Goal: Information Seeking & Learning: Learn about a topic

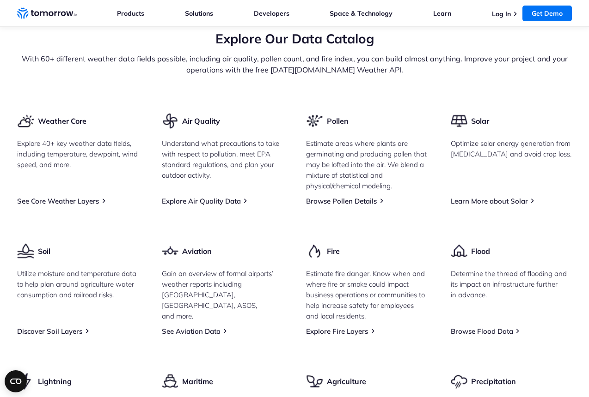
scroll to position [1114, 0]
click at [220, 205] on link "Explore Air Quality Data" at bounding box center [201, 200] width 79 height 9
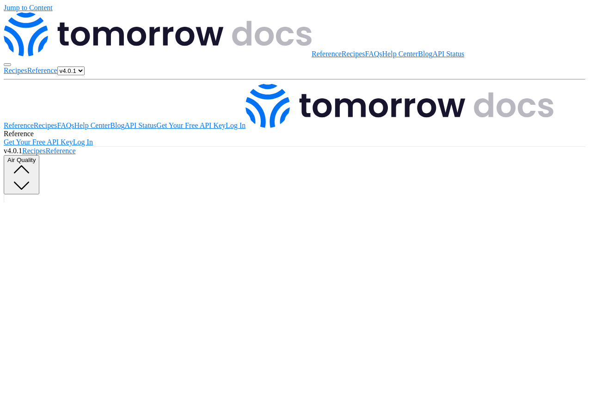
scroll to position [975, 0]
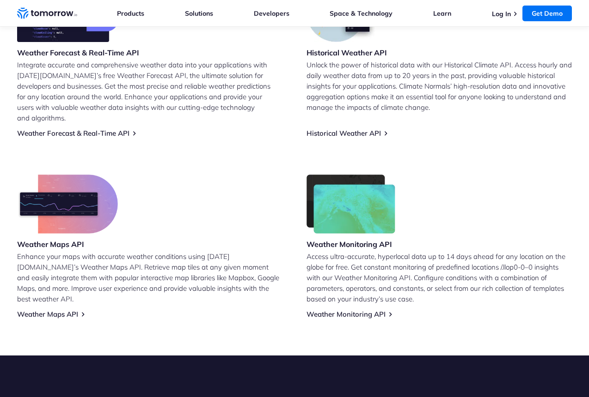
scroll to position [414, 0]
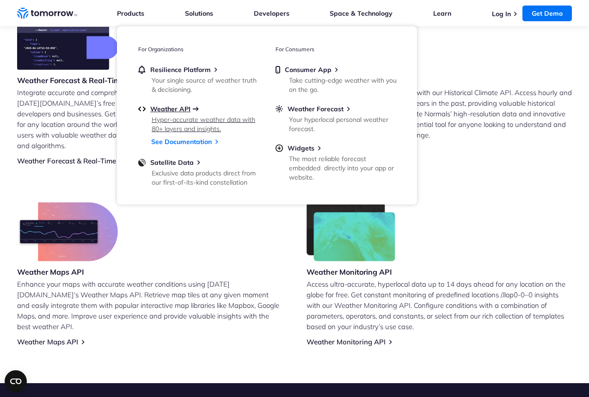
click at [161, 108] on span "Weather API" at bounding box center [170, 109] width 40 height 8
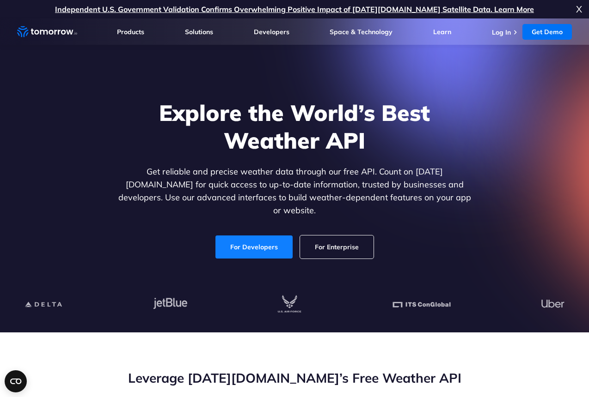
click at [270, 238] on link "For Developers" at bounding box center [253, 247] width 77 height 23
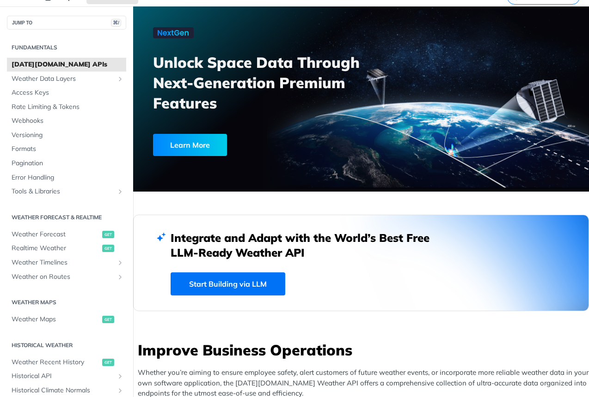
scroll to position [42, 0]
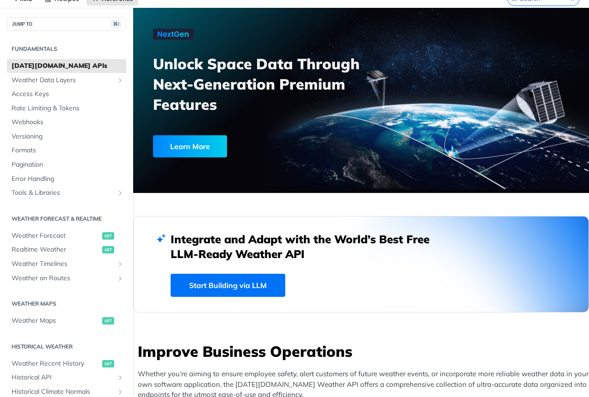
click at [268, 291] on link "Start Building via LLM" at bounding box center [228, 285] width 115 height 23
